Goal: Information Seeking & Learning: Learn about a topic

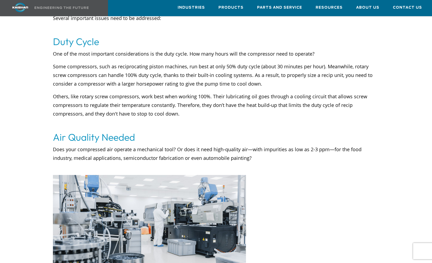
scroll to position [216, 0]
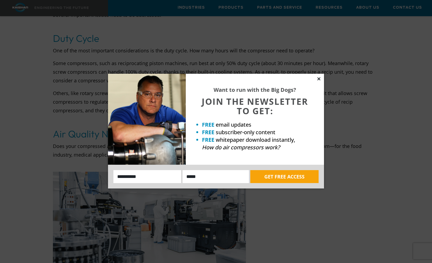
click at [319, 79] on icon at bounding box center [318, 78] width 3 height 3
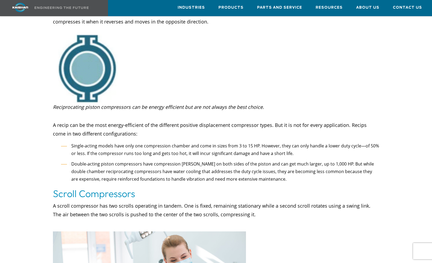
scroll to position [630, 0]
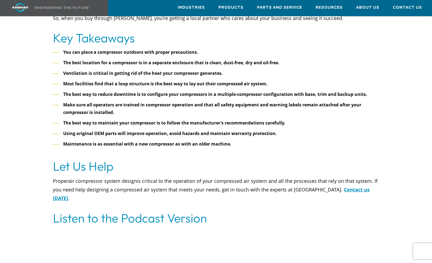
scroll to position [2429, 0]
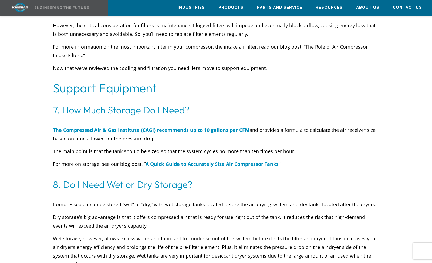
scroll to position [1907, 0]
